Goal: Check status: Check status

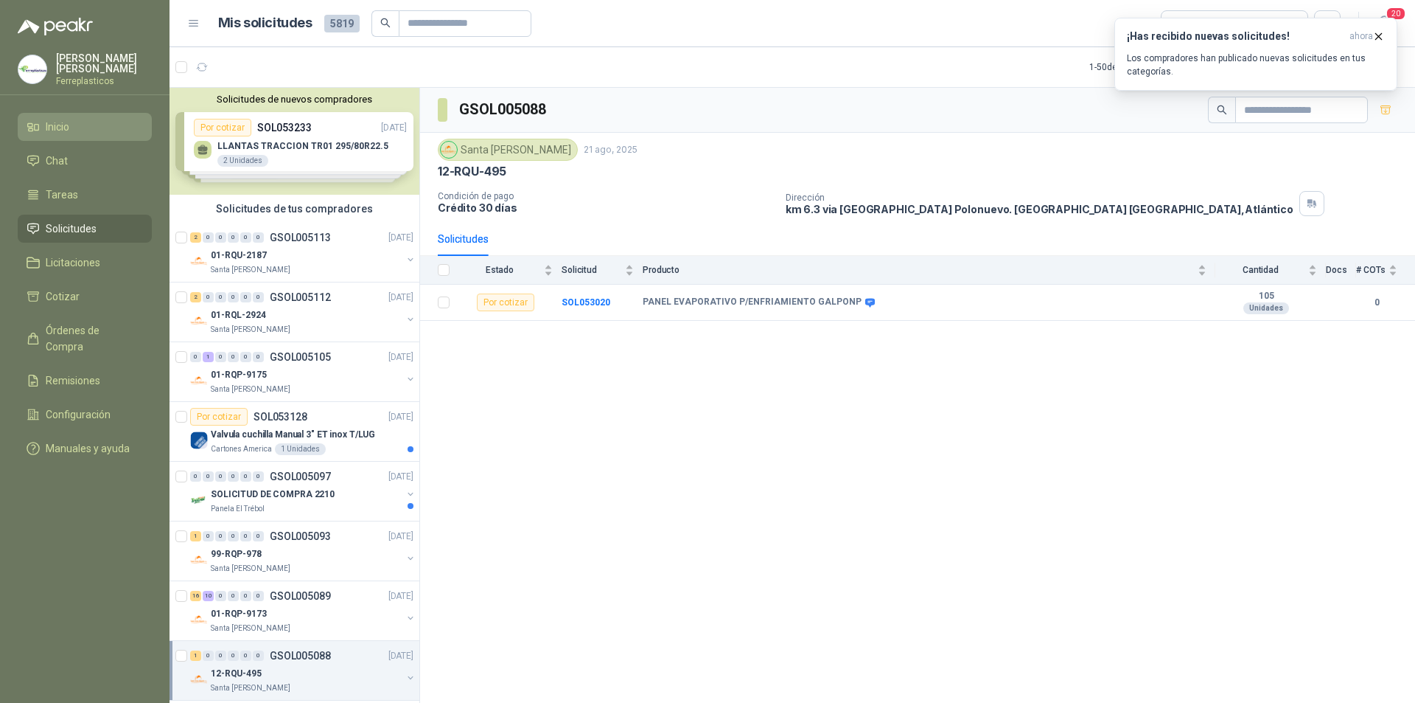
click at [80, 123] on li "Inicio" at bounding box center [85, 127] width 116 height 16
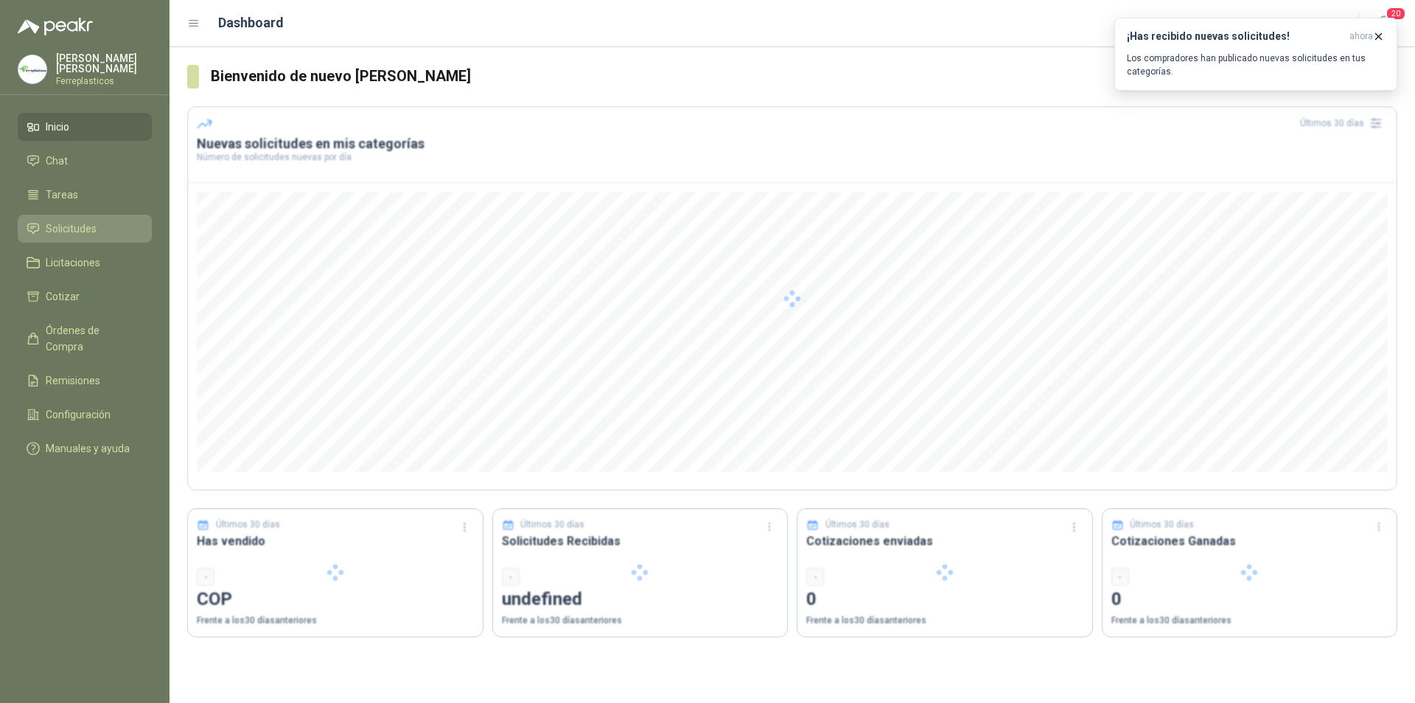
click at [88, 229] on span "Solicitudes" at bounding box center [71, 228] width 51 height 16
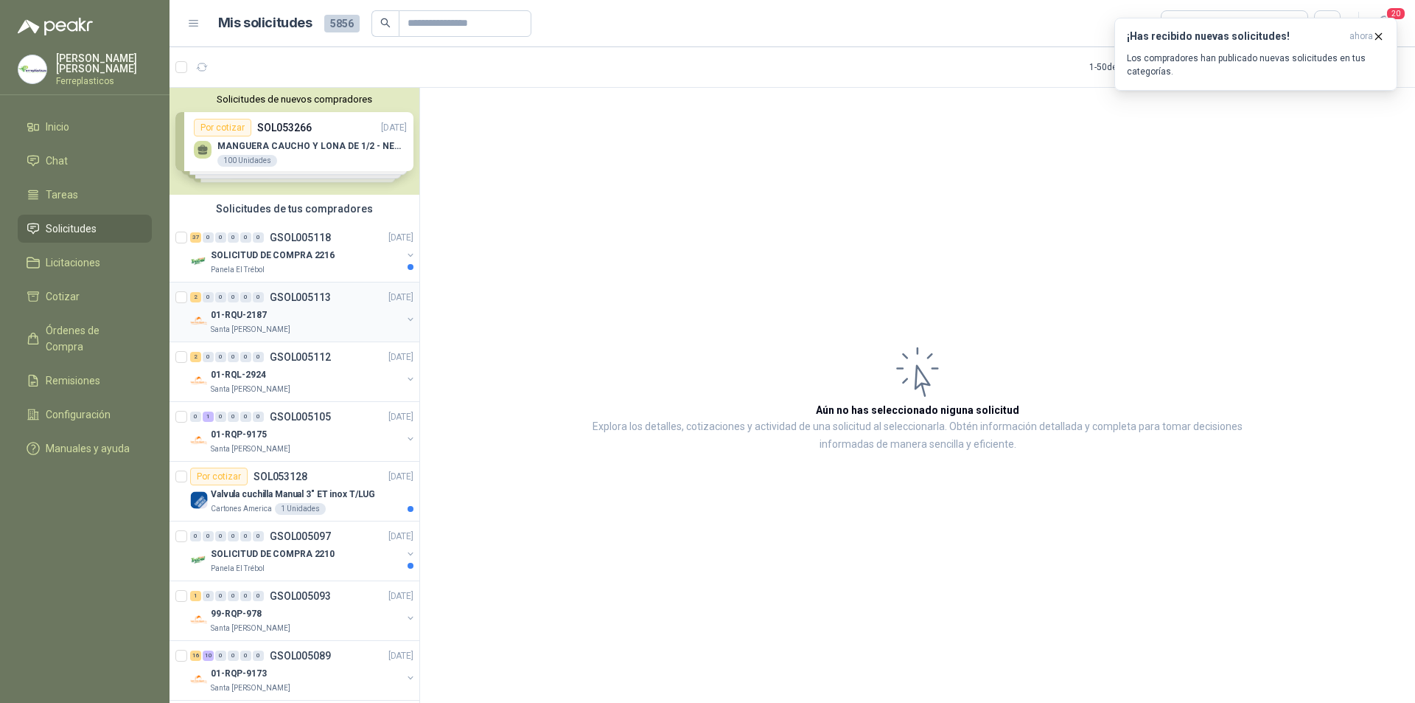
click at [302, 313] on div "01-RQU-2187" at bounding box center [306, 315] width 191 height 18
